Goal: Information Seeking & Learning: Understand process/instructions

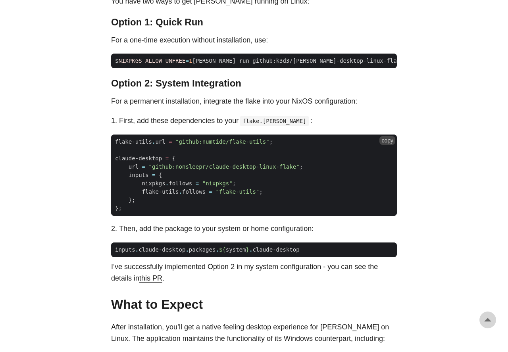
scroll to position [713, 0]
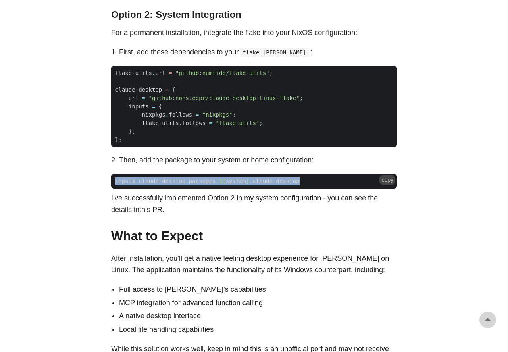
drag, startPoint x: 311, startPoint y: 154, endPoint x: 116, endPoint y: 155, distance: 195.8
click at [116, 177] on span "inputs . [PERSON_NAME]-desktop . packages . ${ system } . [PERSON_NAME]-desktop" at bounding box center [254, 181] width 286 height 8
copy span "inputs . [PERSON_NAME]-desktop . packages . ${ system } . [PERSON_NAME]-desktop"
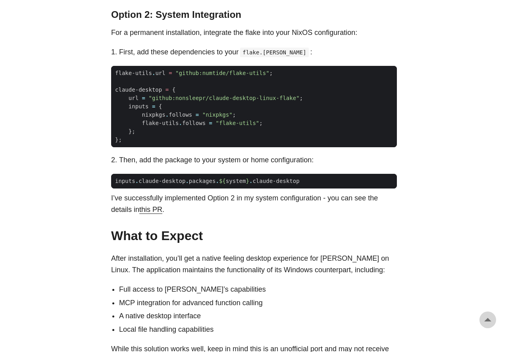
click at [265, 197] on div "As an avid user of [PERSON_NAME]’s [PERSON_NAME], I’ve primarily accessed it th…" at bounding box center [254, 80] width 286 height 800
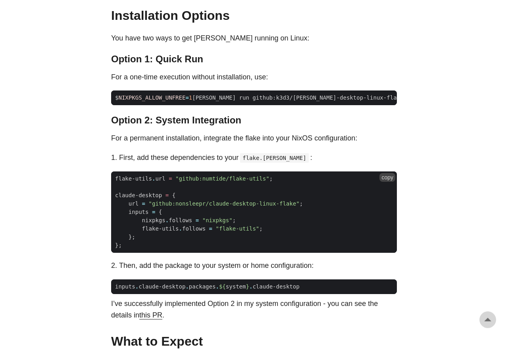
scroll to position [622, 0]
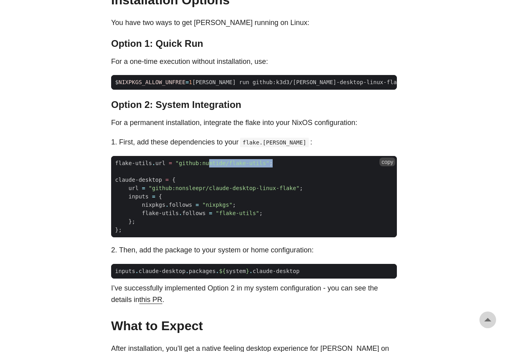
drag, startPoint x: 256, startPoint y: 139, endPoint x: 207, endPoint y: 136, distance: 48.5
click at [207, 159] on span "flake-utils . url = "github:numtide/flake-utils" ;" at bounding box center [194, 163] width 166 height 8
click at [216, 160] on span ""github:numtide/flake-utils"" at bounding box center [223, 163] width 94 height 6
click at [388, 158] on button "copy" at bounding box center [388, 162] width 16 height 9
click at [386, 158] on button "copied!" at bounding box center [385, 162] width 22 height 9
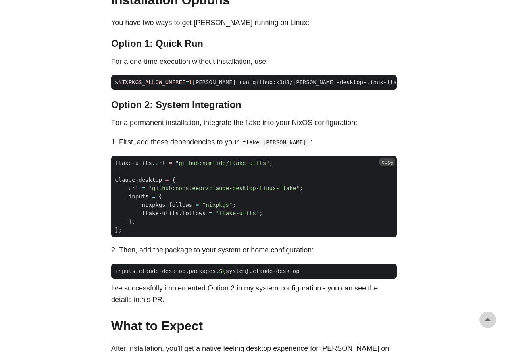
click at [289, 218] on span "};" at bounding box center [254, 222] width 286 height 8
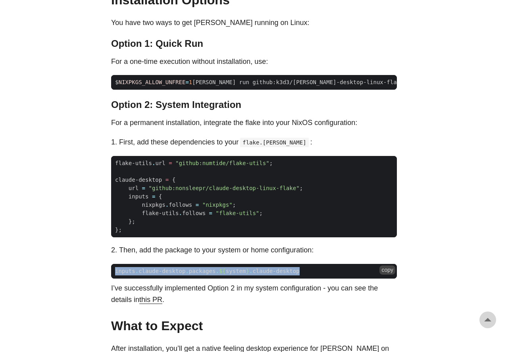
drag, startPoint x: 308, startPoint y: 246, endPoint x: 114, endPoint y: 243, distance: 193.9
click at [114, 267] on span "inputs . [PERSON_NAME]-desktop . packages . ${ system } . [PERSON_NAME]-desktop" at bounding box center [254, 271] width 286 height 8
copy span "inputs . [PERSON_NAME]-desktop . packages . ${ system } . [PERSON_NAME]-desktop"
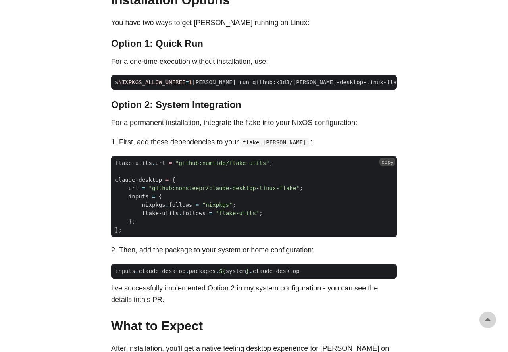
click at [278, 209] on code "flake-utils . url = "github:numtide/flake-utils" ; claude-desktop = { url = "gi…" at bounding box center [254, 197] width 286 height 82
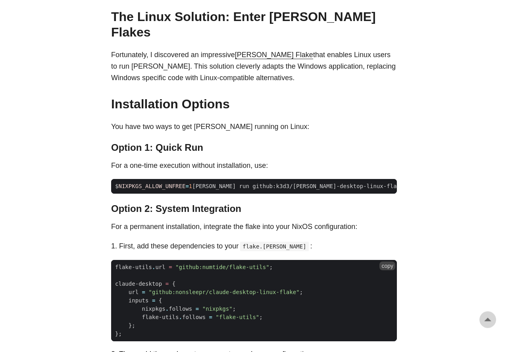
scroll to position [513, 0]
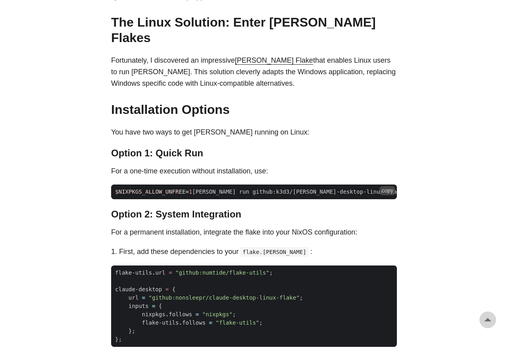
click at [387, 186] on button "copy" at bounding box center [388, 190] width 16 height 9
click at [337, 102] on h2 "Installation Options #" at bounding box center [254, 109] width 286 height 15
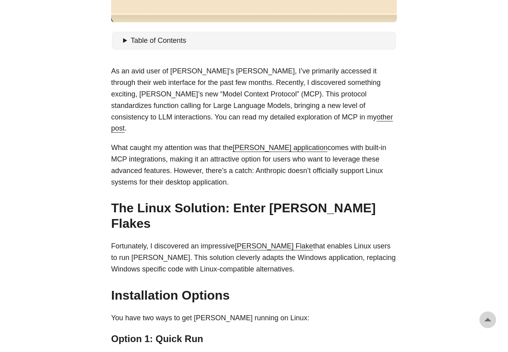
scroll to position [294, 0]
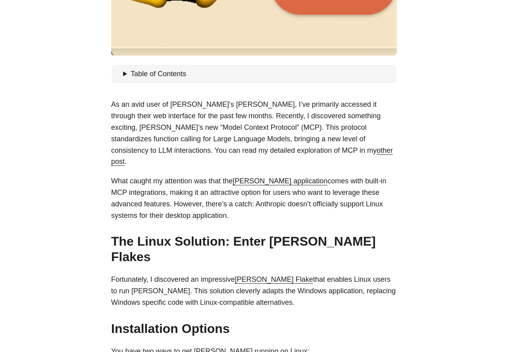
click at [315, 177] on link "[PERSON_NAME] application" at bounding box center [280, 181] width 95 height 8
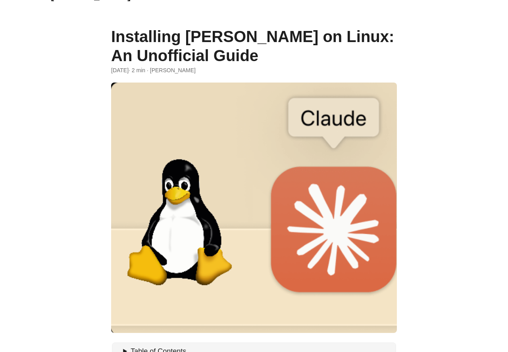
scroll to position [0, 0]
